Goal: Task Accomplishment & Management: Use online tool/utility

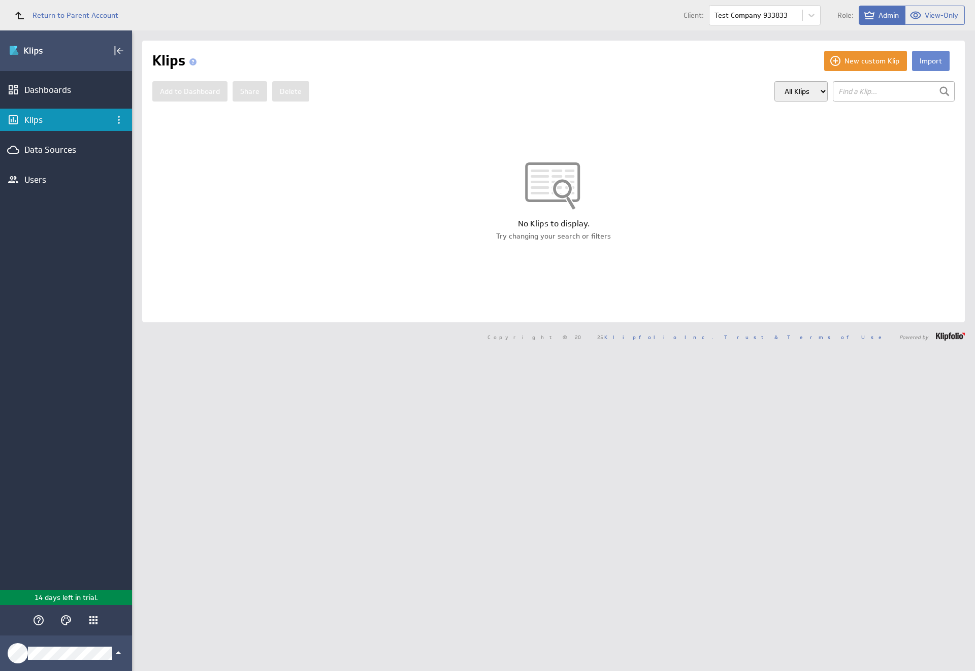
click at [923, 61] on button "Import" at bounding box center [931, 61] width 38 height 20
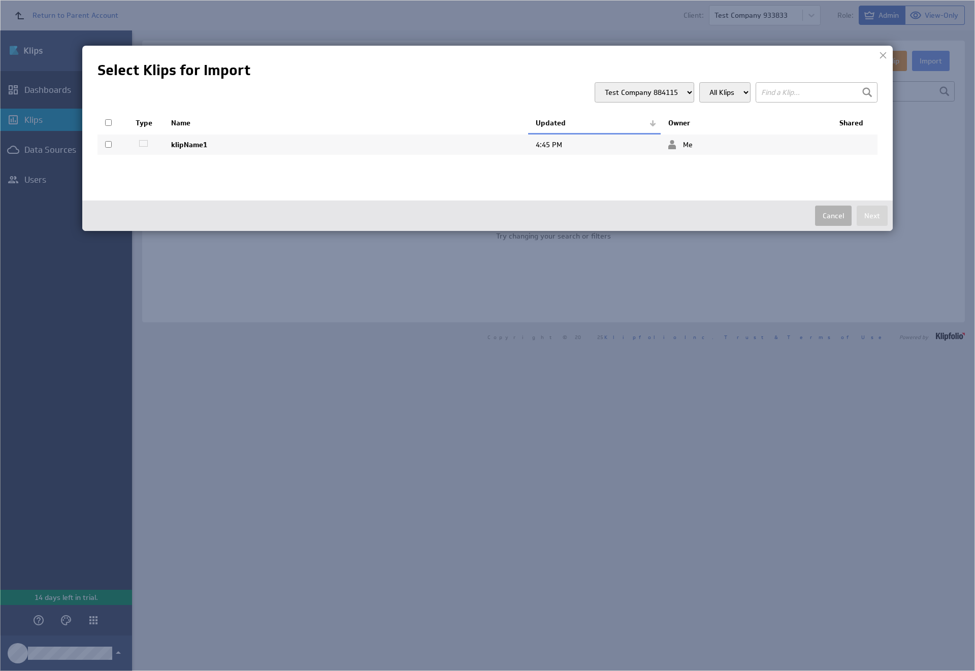
click at [108, 144] on input "checkbox" at bounding box center [108, 144] width 7 height 7
checkbox input "true"
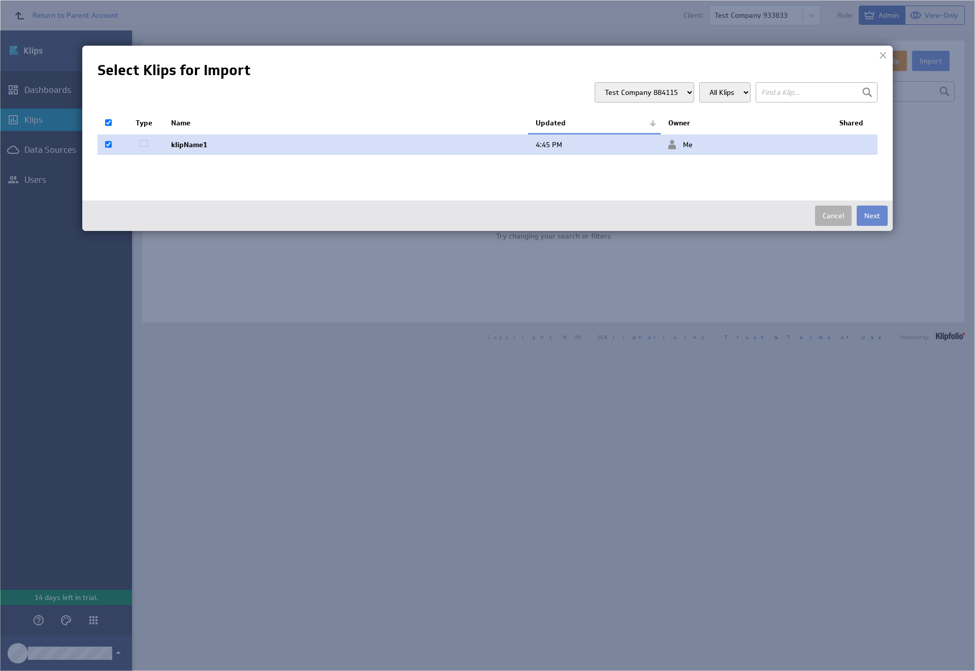
click at [872, 216] on button "Next" at bounding box center [872, 216] width 31 height 20
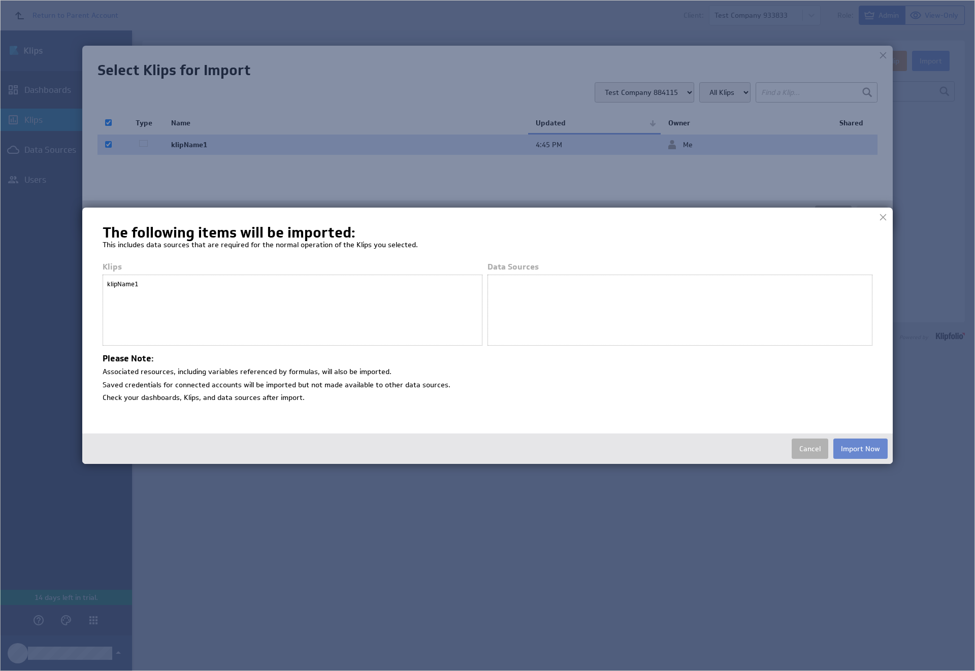
click at [860, 448] on button "Import Now" at bounding box center [860, 449] width 54 height 20
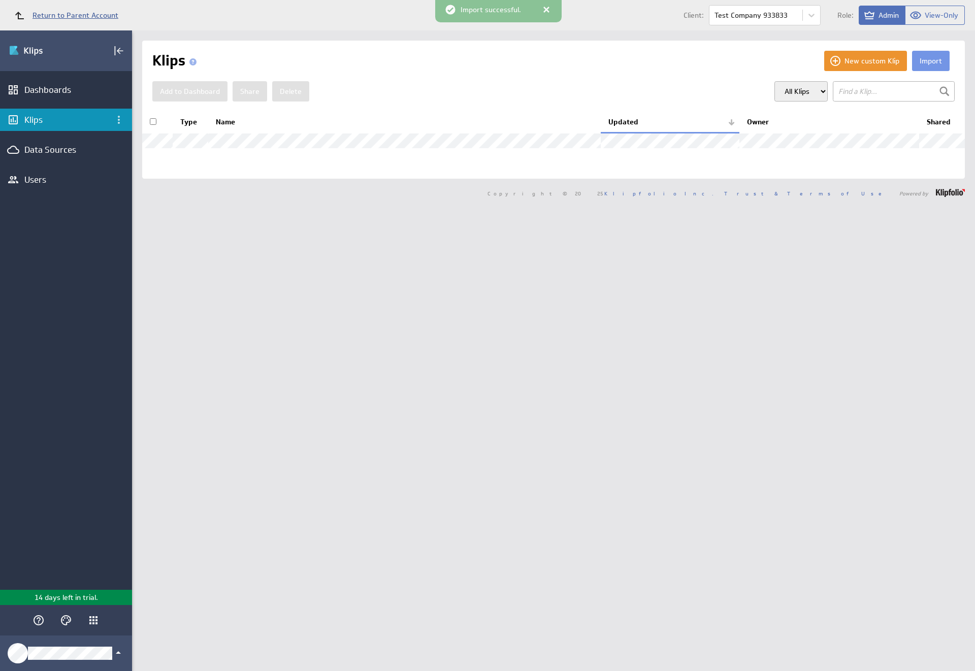
click at [61, 15] on span "Return to Parent Account" at bounding box center [75, 15] width 86 height 7
